Goal: Communication & Community: Answer question/provide support

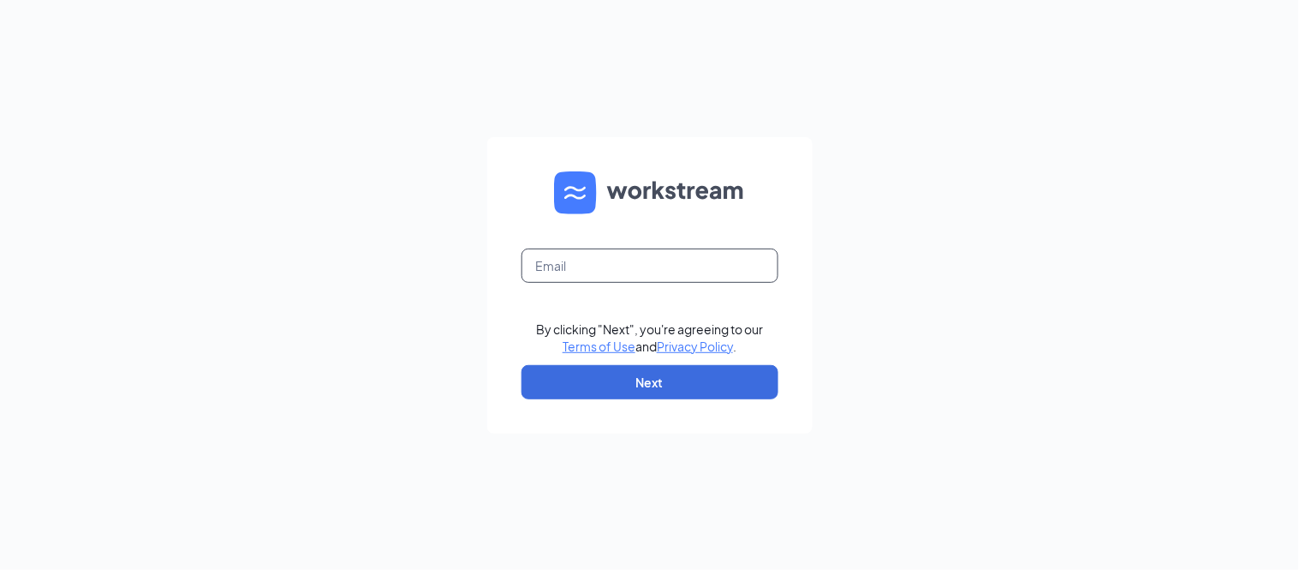
drag, startPoint x: 594, startPoint y: 266, endPoint x: 606, endPoint y: 266, distance: 12.8
click at [594, 262] on input "text" at bounding box center [650, 265] width 257 height 34
type input "[EMAIL_ADDRESS][DOMAIN_NAME]"
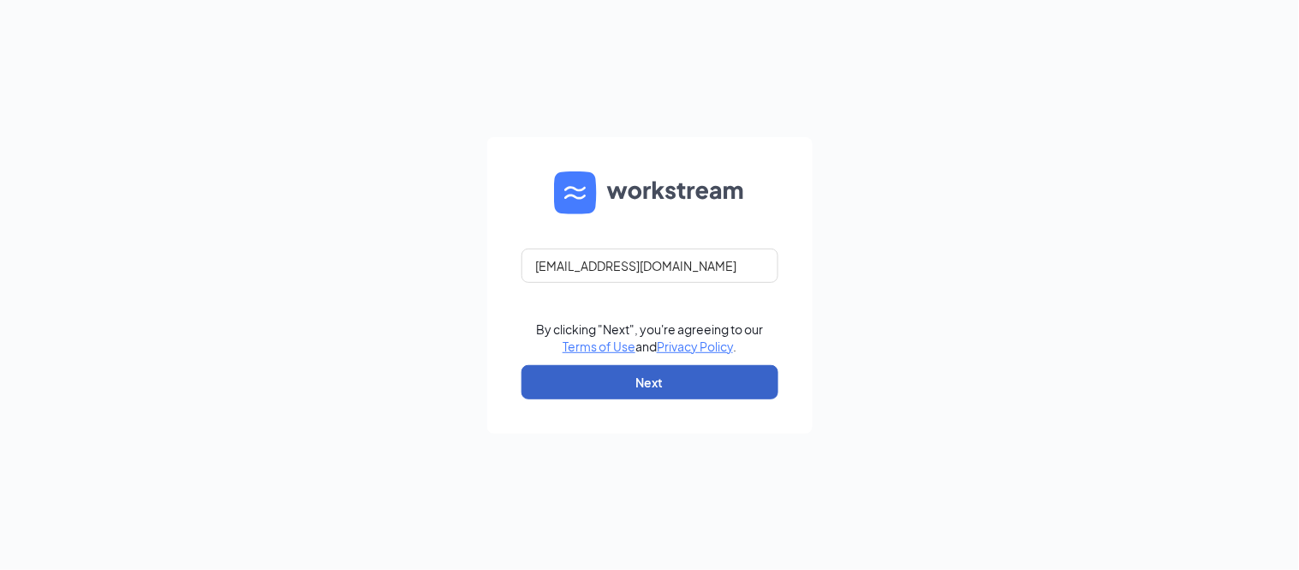
click at [706, 383] on button "Next" at bounding box center [650, 382] width 257 height 34
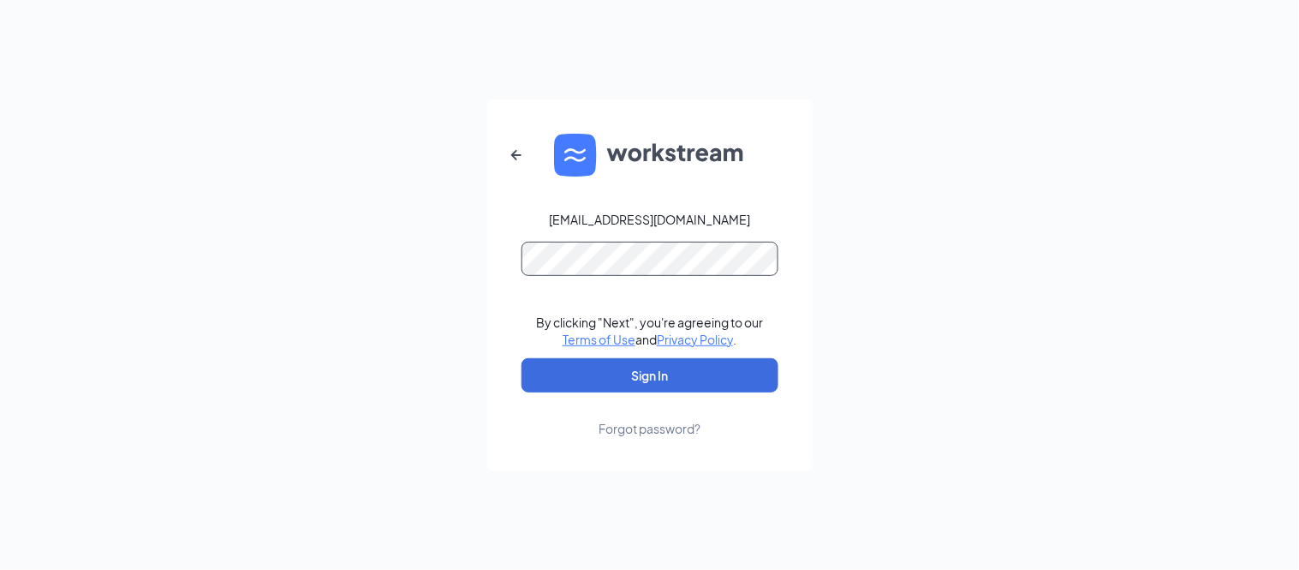
click at [522, 358] on button "Sign In" at bounding box center [650, 375] width 257 height 34
click at [672, 383] on button "Sign In" at bounding box center [650, 375] width 257 height 34
click at [280, 230] on div "[EMAIL_ADDRESS][DOMAIN_NAME] Credential mismatches. By clicking "Next", you're …" at bounding box center [649, 285] width 1299 height 570
click at [522, 358] on button "Sign In" at bounding box center [650, 375] width 257 height 34
click at [412, 235] on div "[EMAIL_ADDRESS][DOMAIN_NAME] Credential mismatches. By clicking "Next", you're …" at bounding box center [649, 285] width 1299 height 570
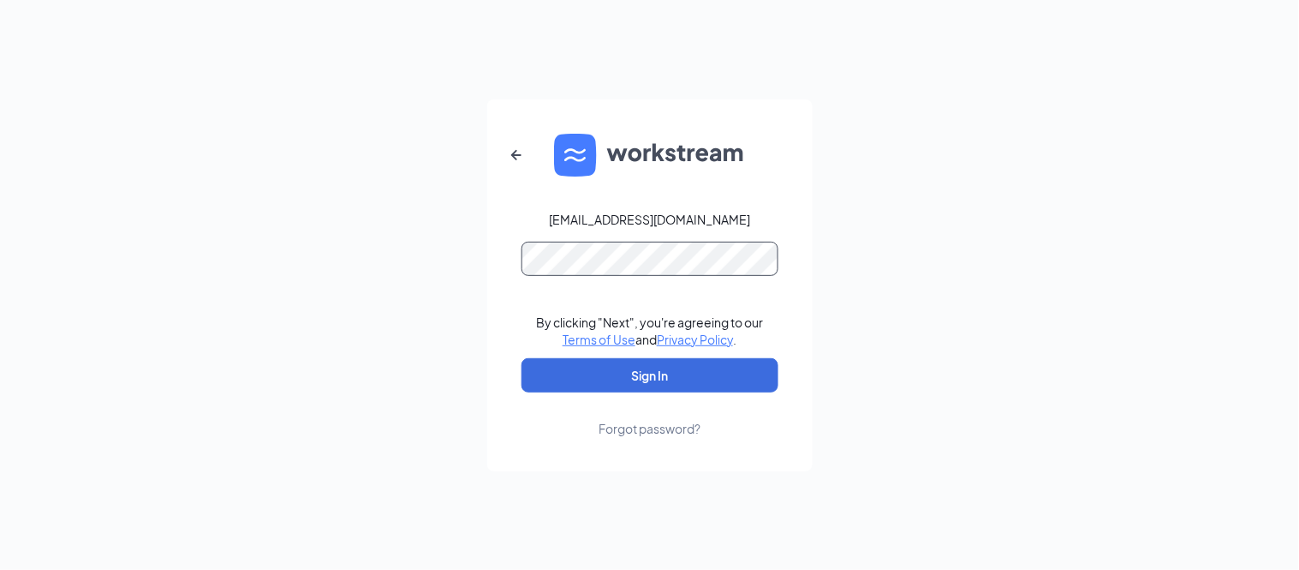
click at [522, 358] on button "Sign In" at bounding box center [650, 375] width 257 height 34
click at [563, 377] on button "Sign In" at bounding box center [650, 375] width 257 height 34
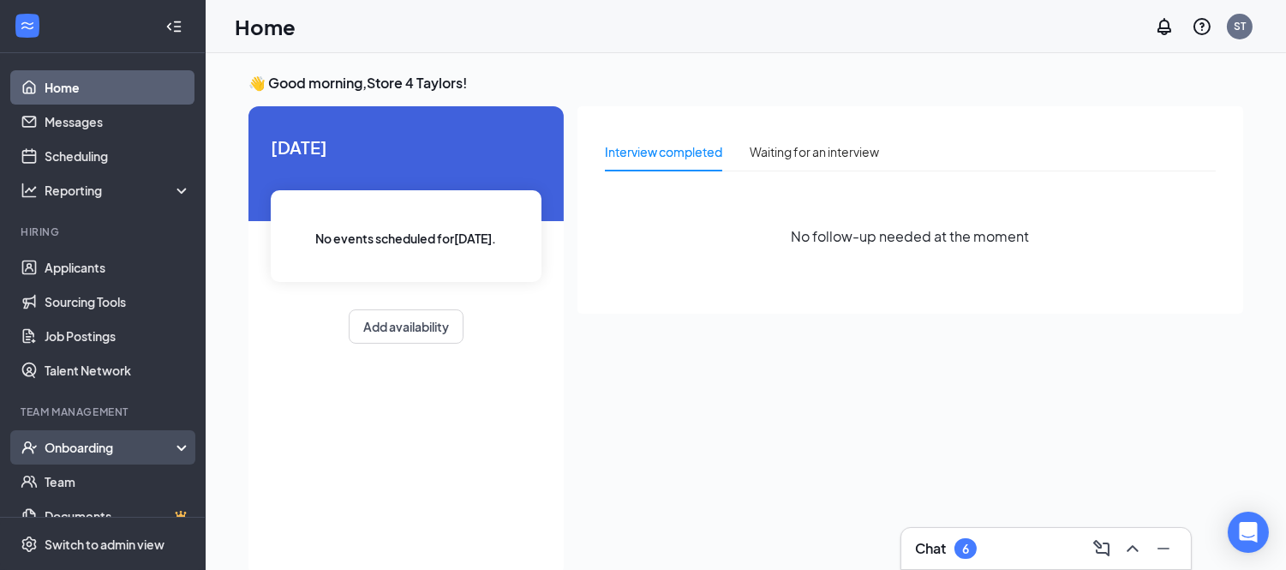
click at [90, 442] on div "Onboarding" at bounding box center [111, 447] width 132 height 17
click at [80, 480] on link "Overview" at bounding box center [118, 481] width 146 height 34
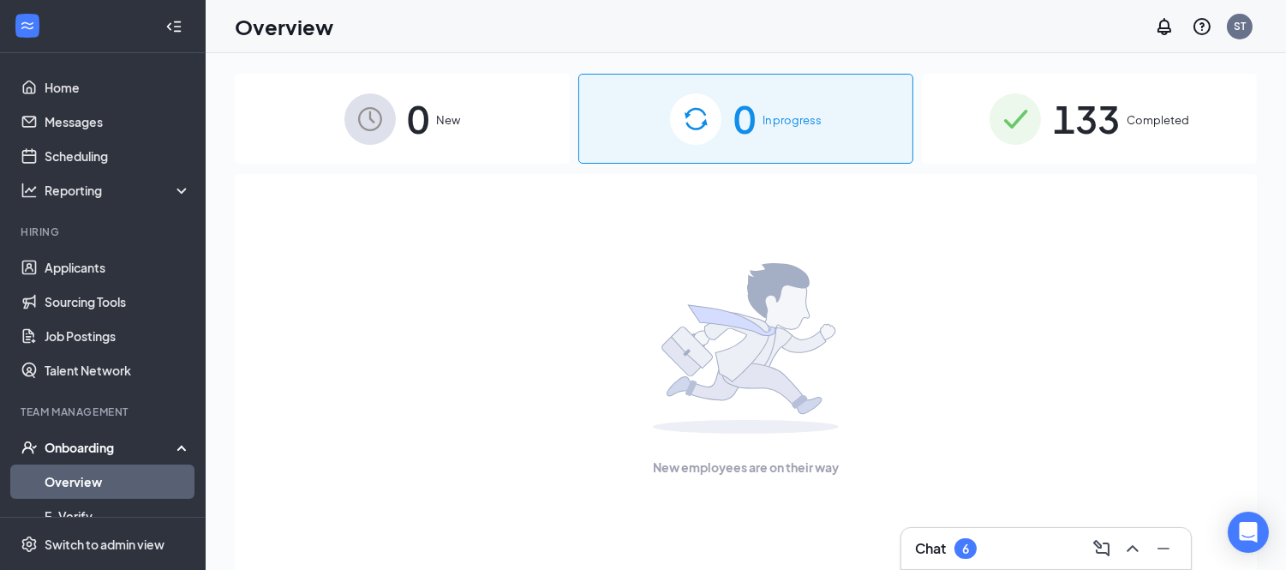
click at [1060, 111] on span "133" at bounding box center [1086, 118] width 67 height 59
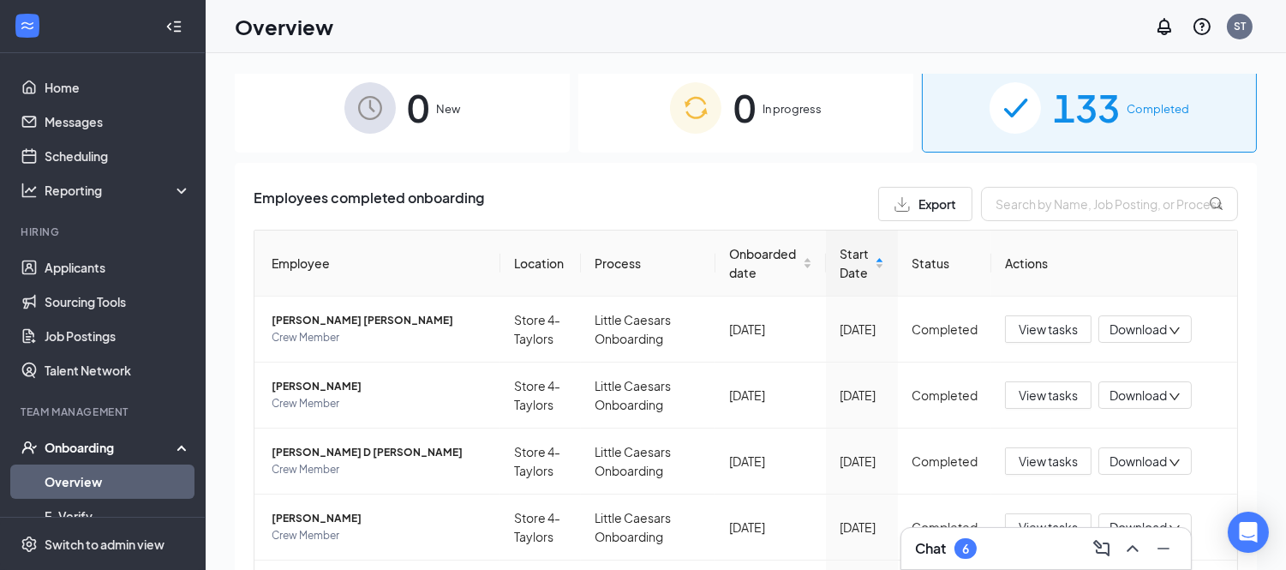
scroll to position [2, 0]
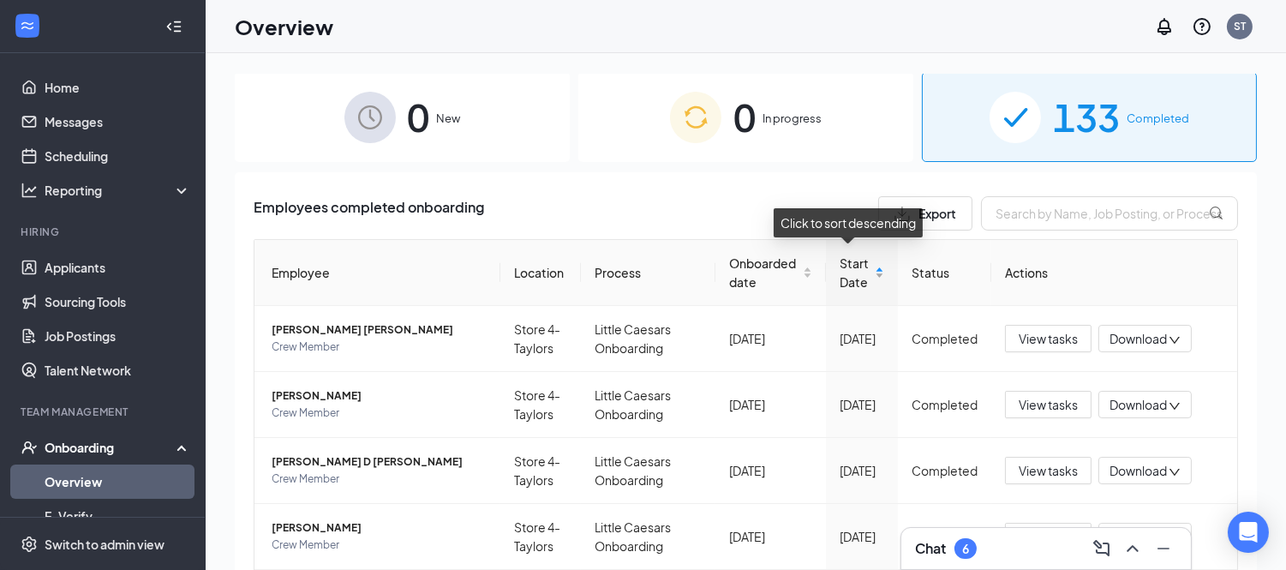
click at [871, 275] on div "Start Date" at bounding box center [861, 273] width 45 height 38
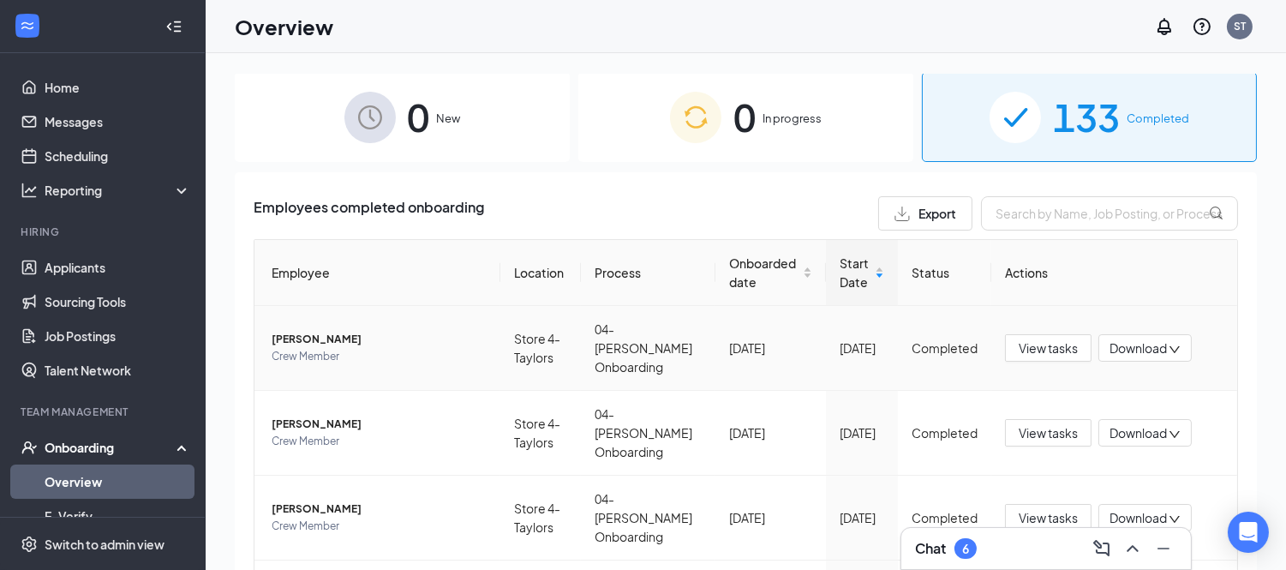
click at [306, 331] on span "[PERSON_NAME]" at bounding box center [379, 339] width 215 height 17
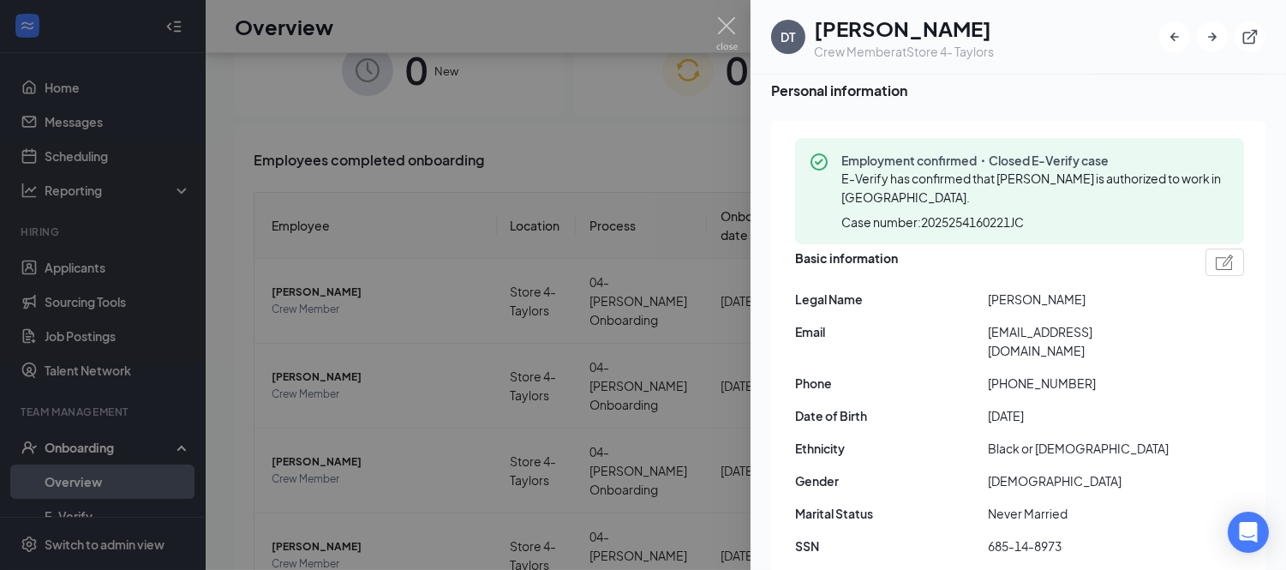
scroll to position [48, 0]
drag, startPoint x: 1263, startPoint y: 171, endPoint x: 1260, endPoint y: 183, distance: 12.5
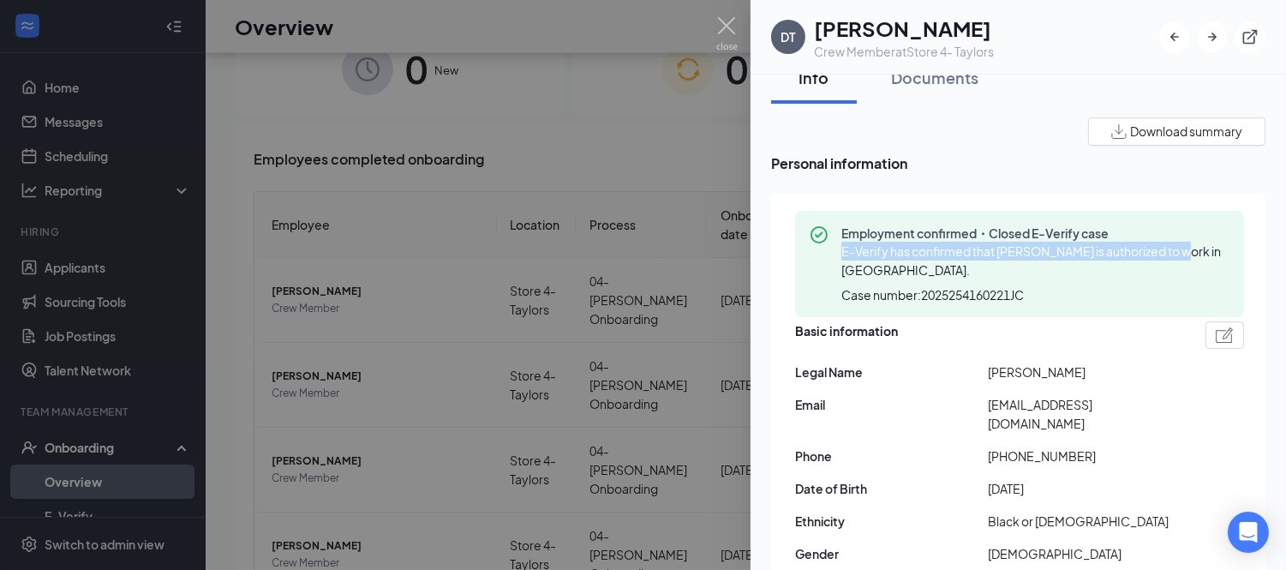
scroll to position [0, 0]
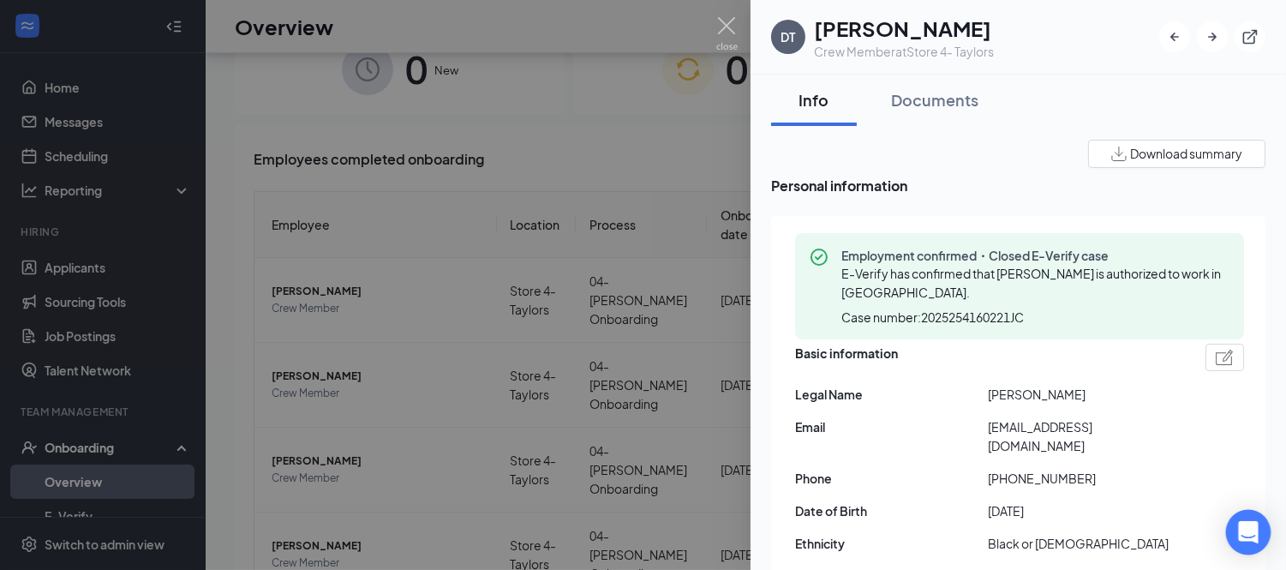
click at [1237, 528] on div "Open Intercom Messenger" at bounding box center [1248, 532] width 45 height 45
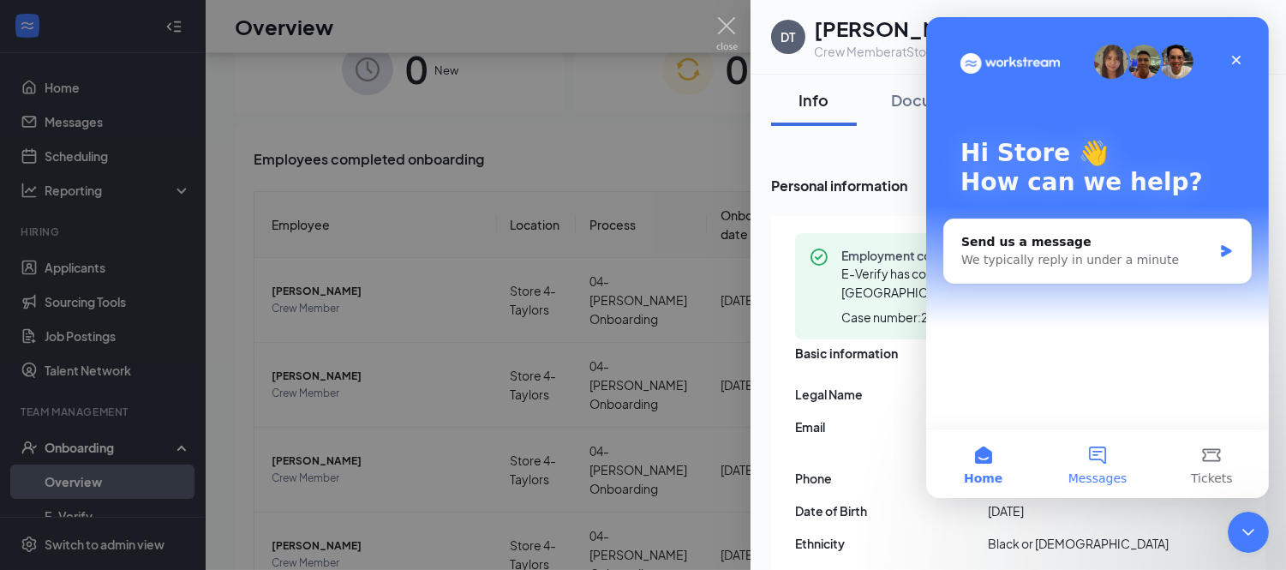
click at [1096, 462] on button "Messages" at bounding box center [1096, 463] width 114 height 69
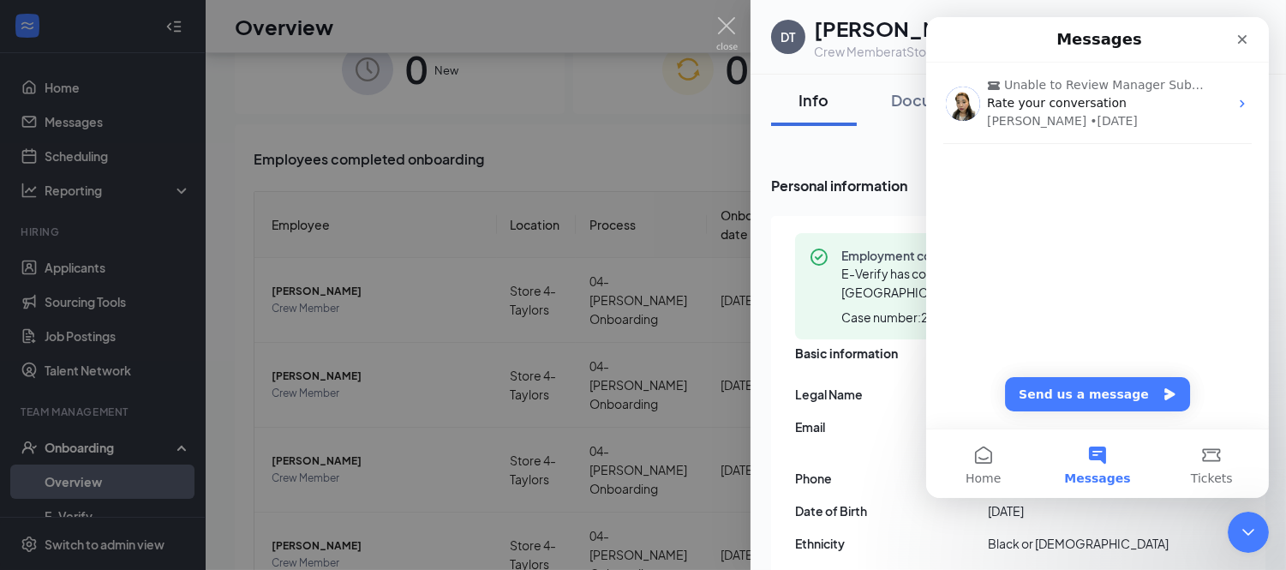
click at [805, 164] on div "Download summary" at bounding box center [1018, 154] width 494 height 28
click at [1238, 40] on icon "Close" at bounding box center [1241, 40] width 14 height 14
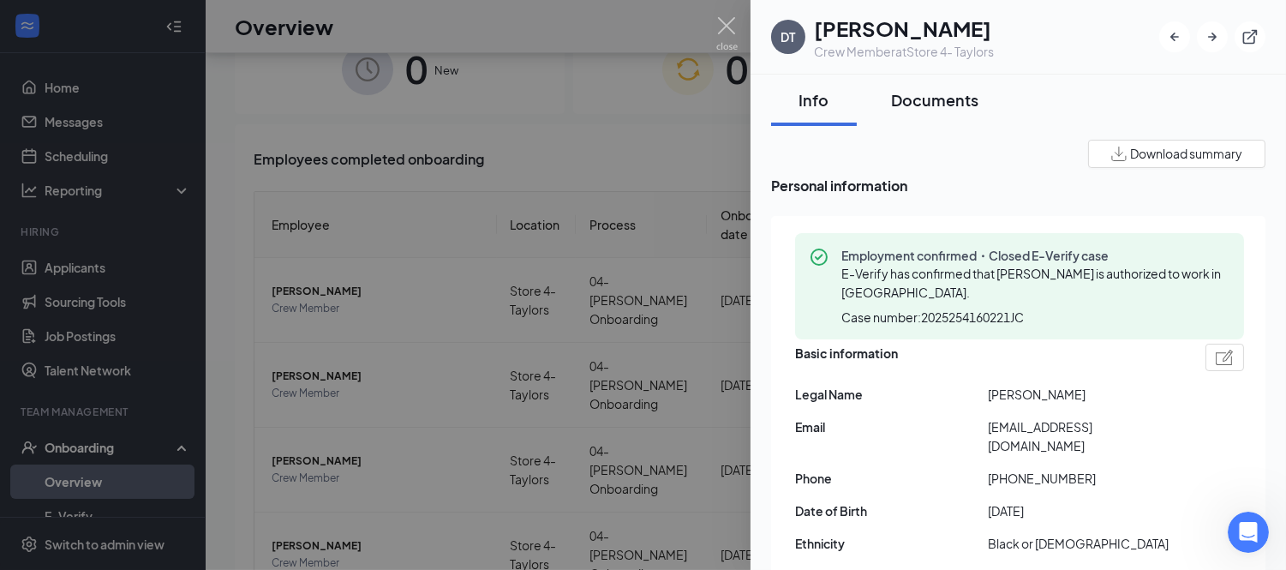
click at [934, 99] on div "Documents" at bounding box center [934, 99] width 87 height 21
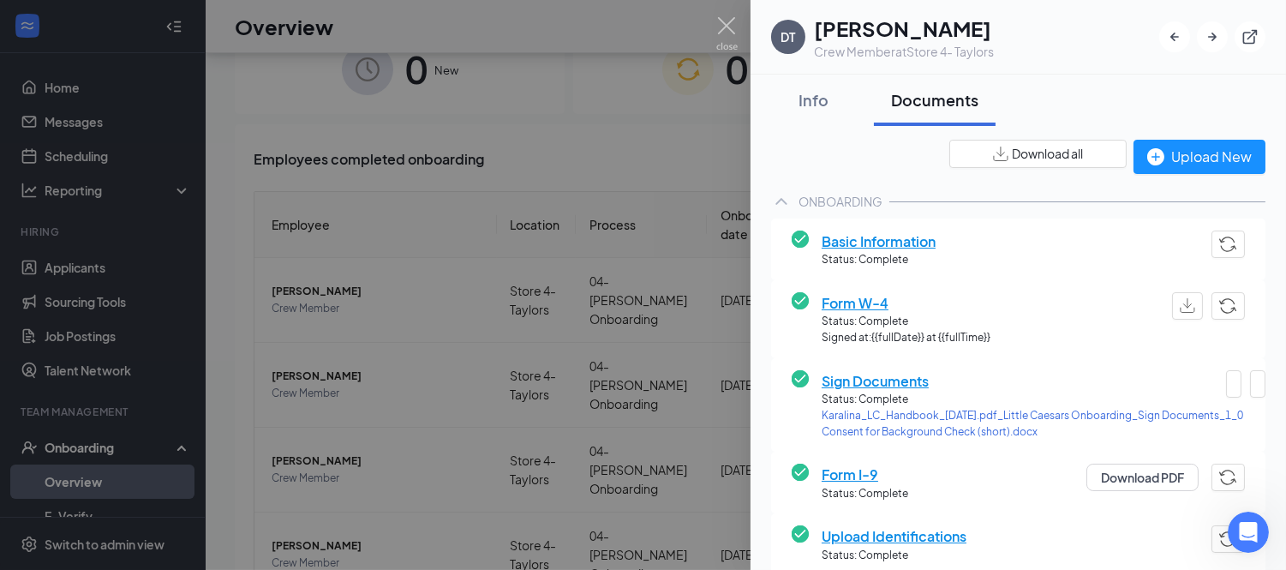
click at [696, 92] on div at bounding box center [643, 285] width 1286 height 570
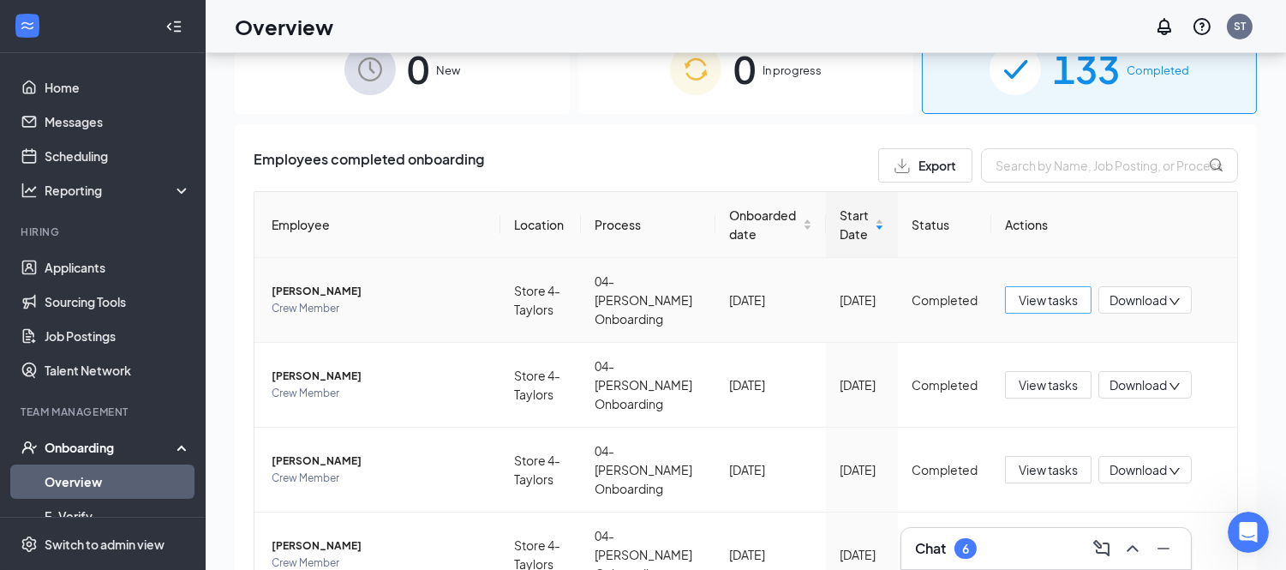
click at [1018, 290] on span "View tasks" at bounding box center [1047, 299] width 59 height 19
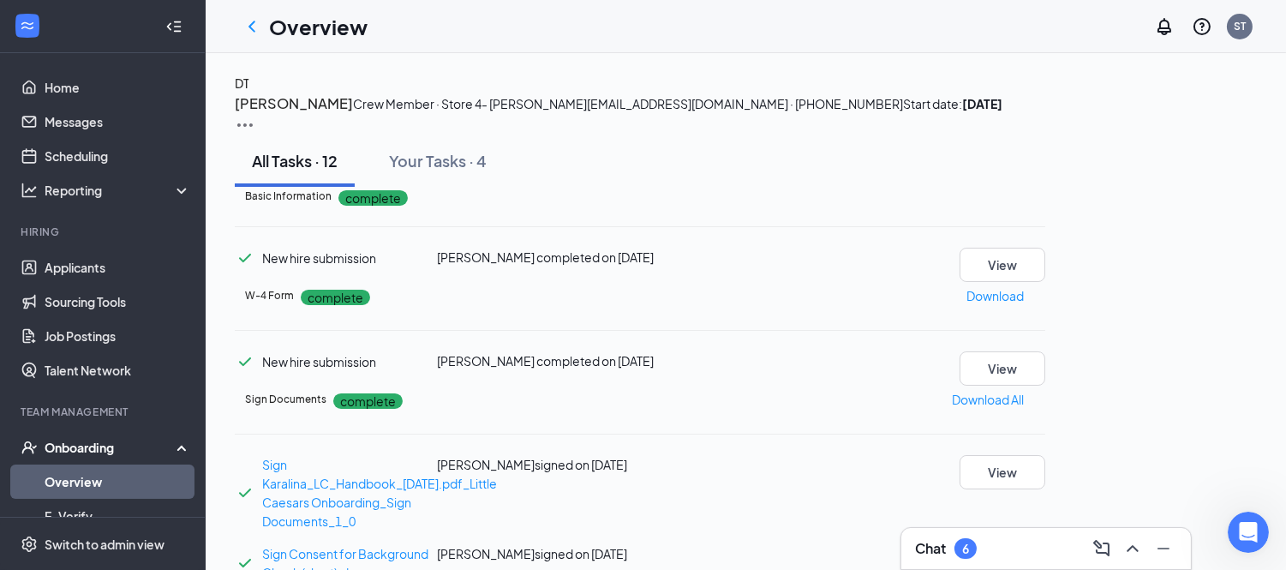
click at [255, 115] on img at bounding box center [245, 125] width 21 height 21
drag, startPoint x: 1019, startPoint y: 178, endPoint x: 952, endPoint y: 201, distance: 71.5
click at [1002, 111] on span "Start date: [DATE]" at bounding box center [952, 103] width 99 height 15
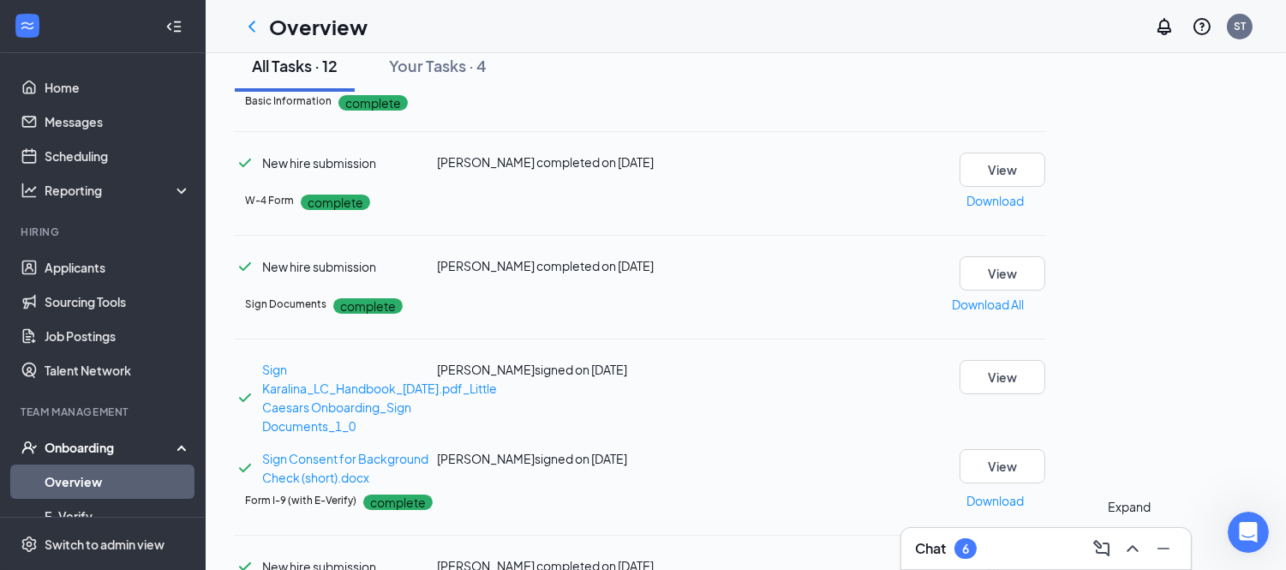
drag, startPoint x: 1139, startPoint y: 544, endPoint x: 1155, endPoint y: 535, distance: 17.6
click at [1139, 543] on icon "ChevronUp" at bounding box center [1132, 548] width 21 height 21
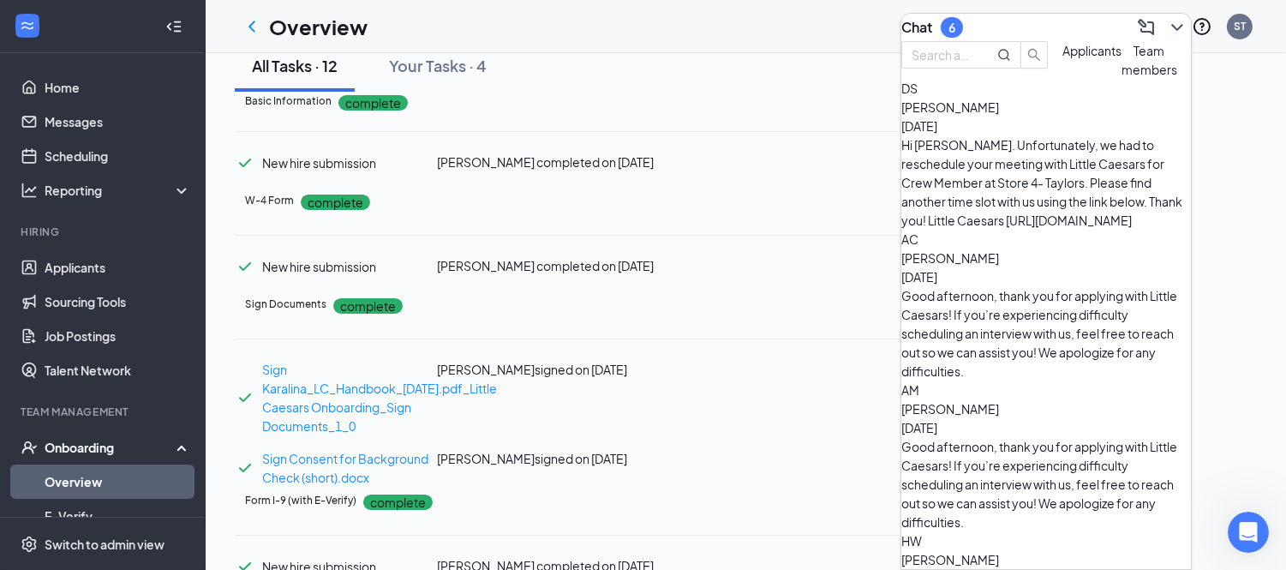
click at [1121, 77] on span "Team members" at bounding box center [1149, 60] width 56 height 34
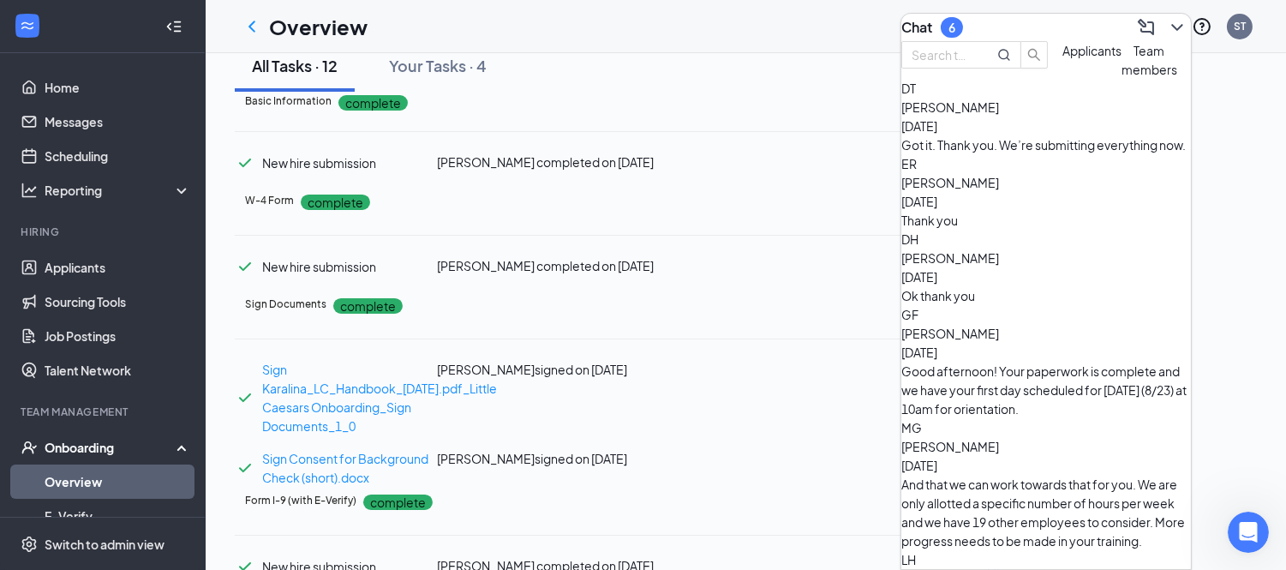
click at [1069, 135] on div "[PERSON_NAME] [DATE]" at bounding box center [1046, 117] width 290 height 38
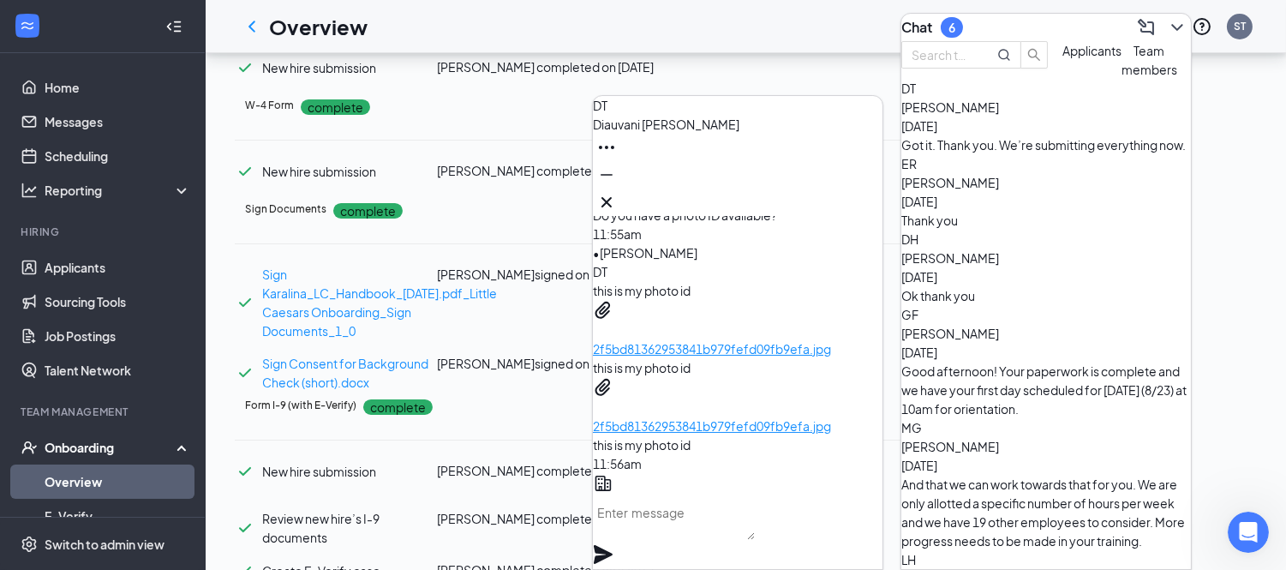
scroll to position [0, 0]
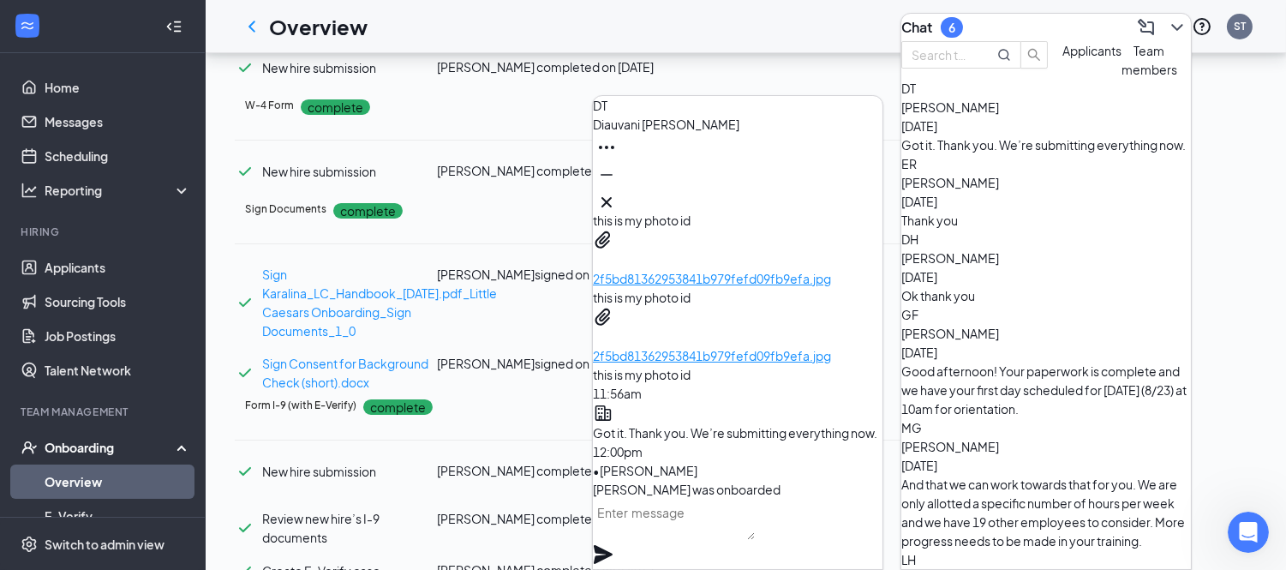
click at [722, 528] on textarea at bounding box center [674, 519] width 162 height 41
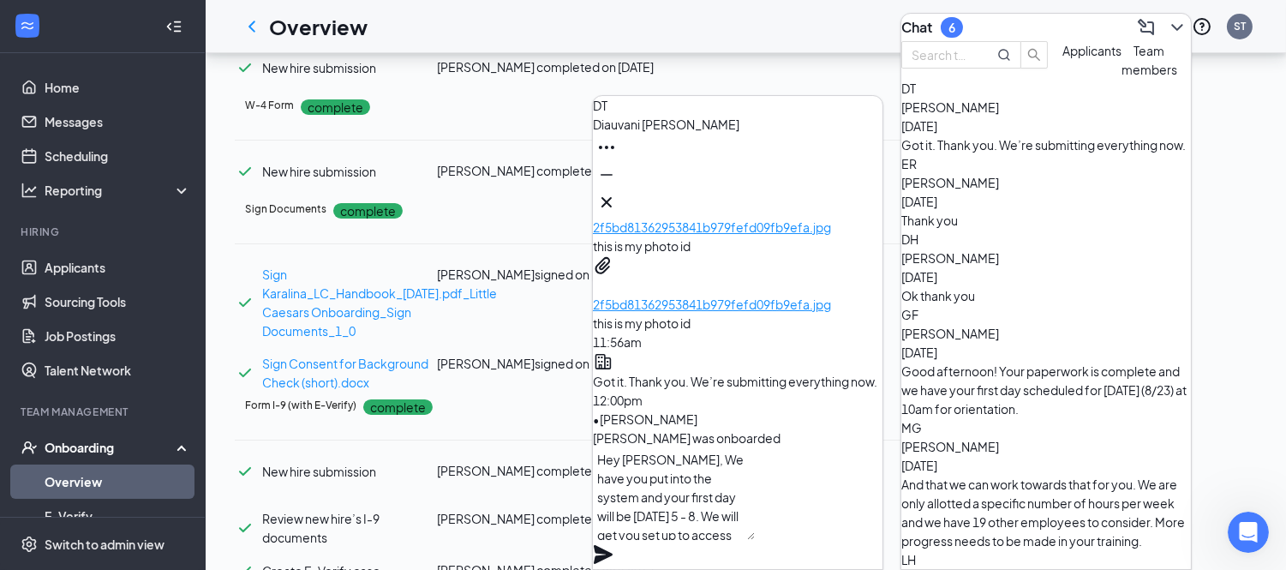
scroll to position [19, 0]
type textarea "Hey [PERSON_NAME], We have you put into the system and your first day will be […"
click at [612, 545] on icon "Plane" at bounding box center [603, 554] width 19 height 19
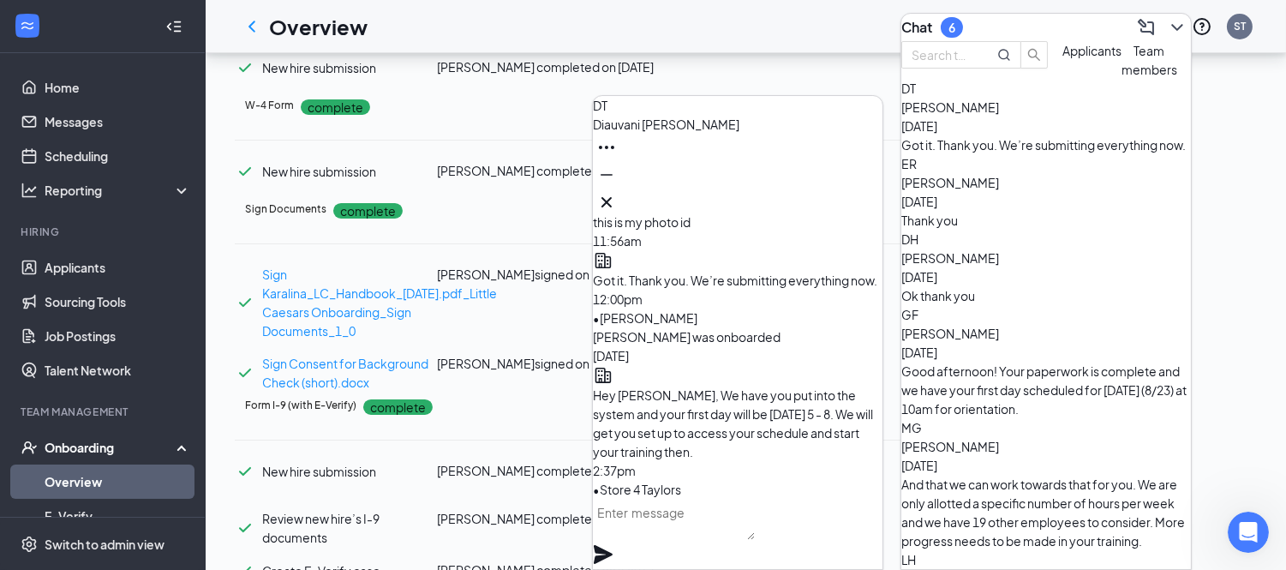
scroll to position [190, 0]
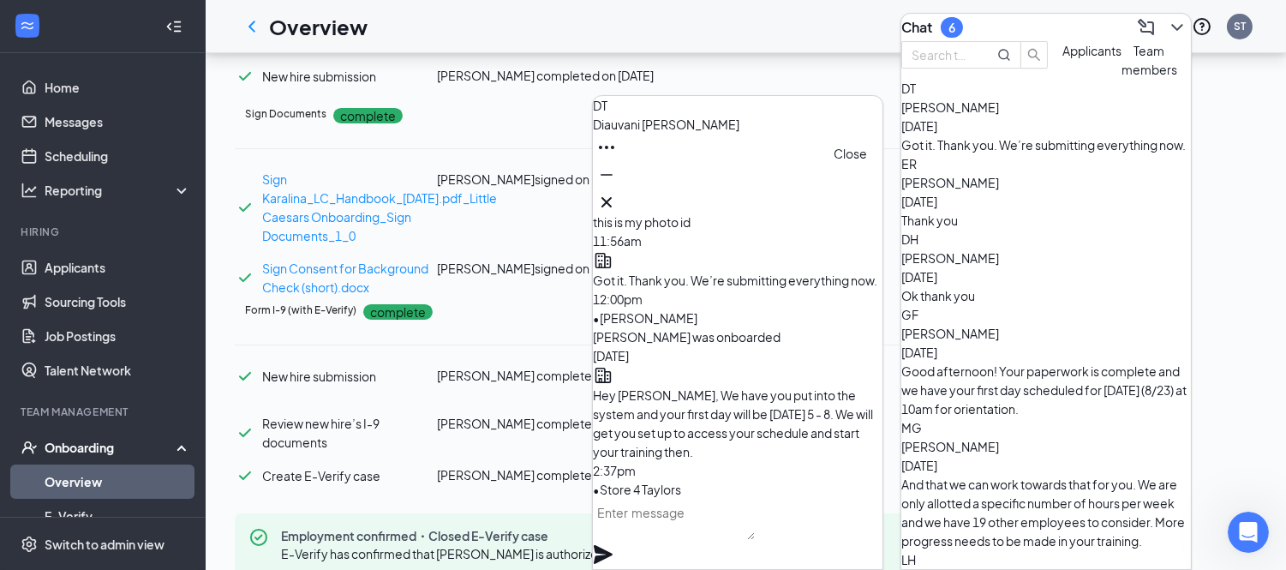
click at [620, 206] on button at bounding box center [606, 201] width 27 height 27
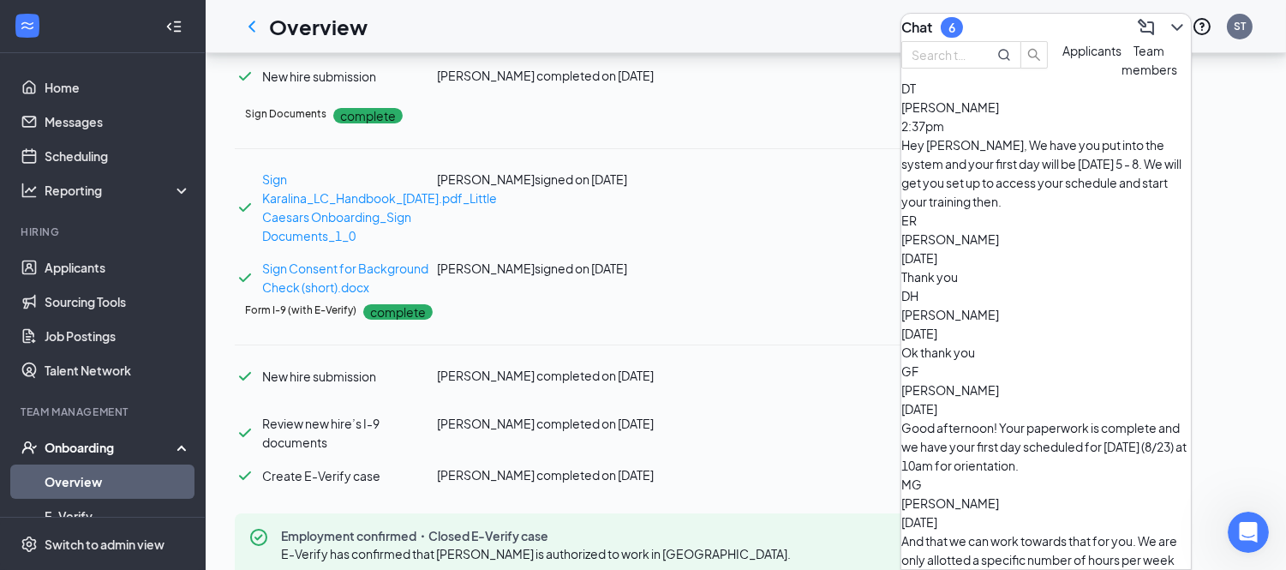
click at [1167, 21] on icon "ChevronDown" at bounding box center [1177, 27] width 21 height 21
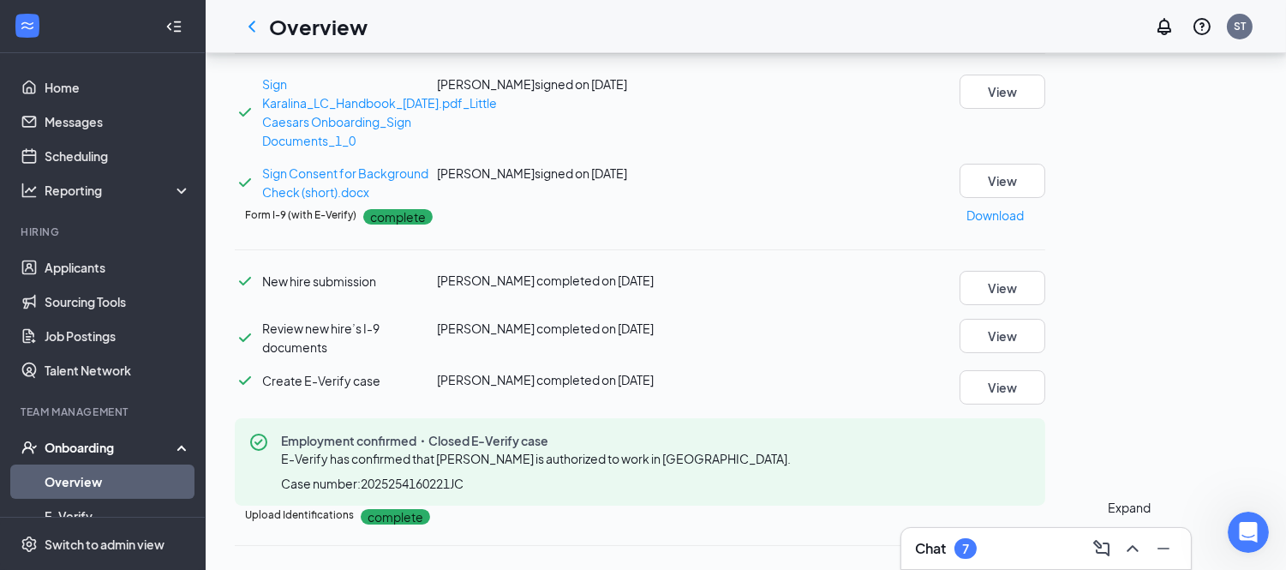
click at [1127, 545] on icon "ChevronUp" at bounding box center [1132, 548] width 21 height 21
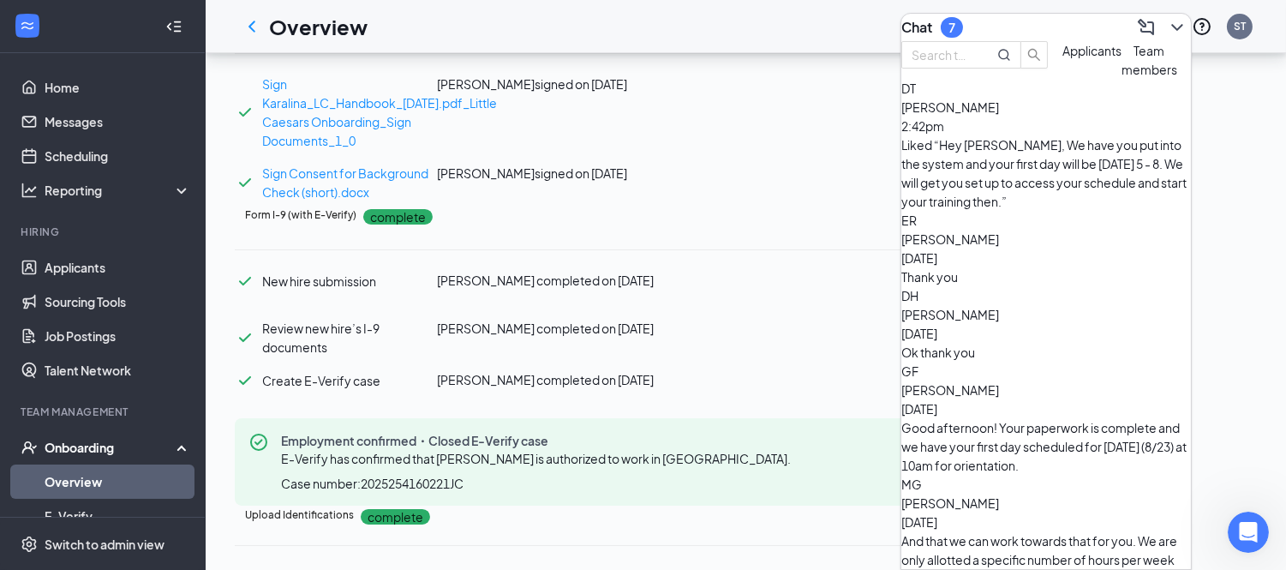
click at [1065, 182] on div "Liked “Hey [PERSON_NAME], We have you put into the system and your first day wi…" at bounding box center [1046, 172] width 290 height 75
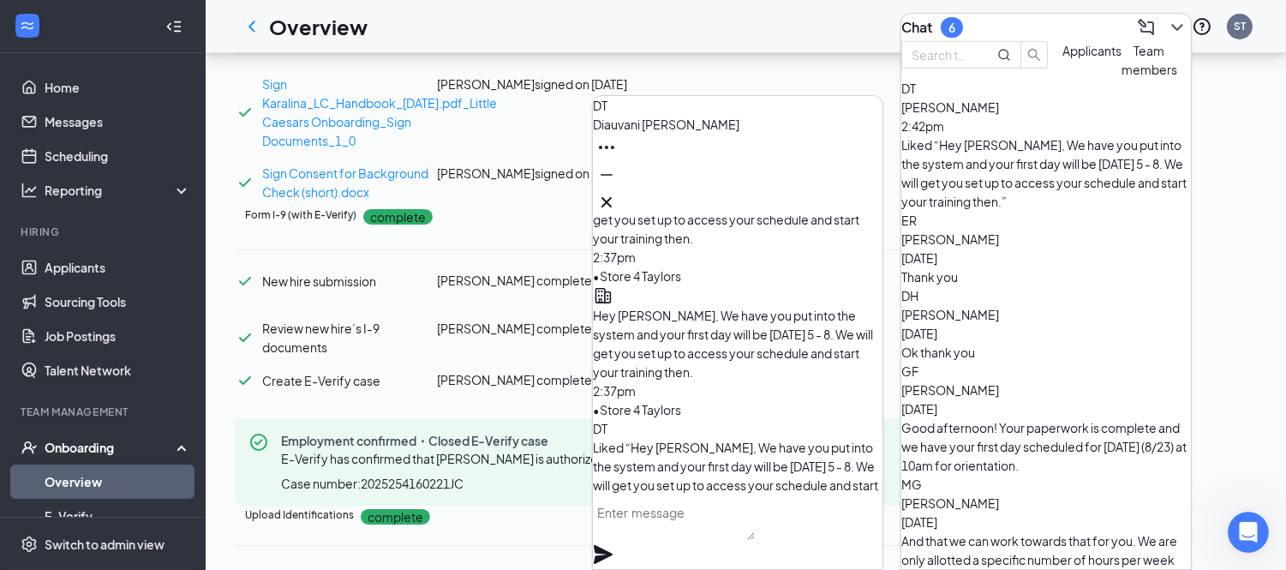
scroll to position [0, 0]
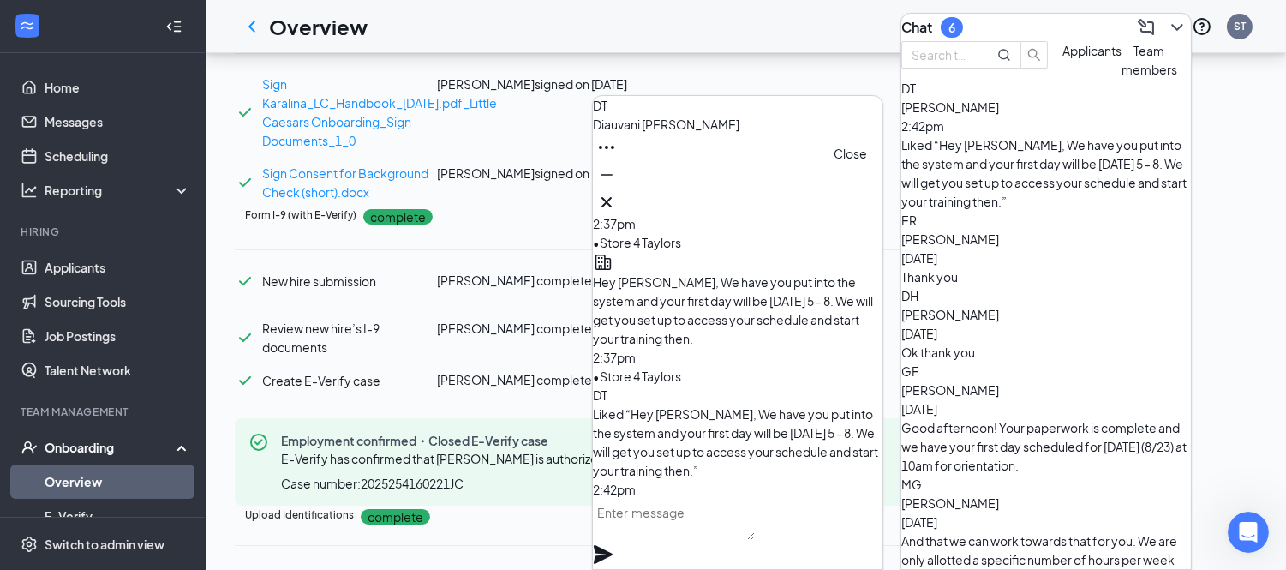
drag, startPoint x: 851, startPoint y: 199, endPoint x: 834, endPoint y: 199, distance: 16.3
click at [839, 199] on div at bounding box center [738, 175] width 290 height 82
